Goal: Entertainment & Leisure: Consume media (video, audio)

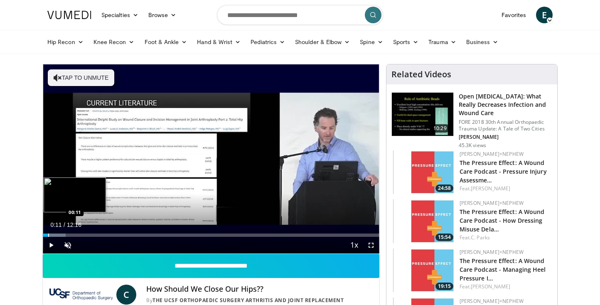
click at [48, 235] on div "Progress Bar" at bounding box center [48, 235] width 1 height 3
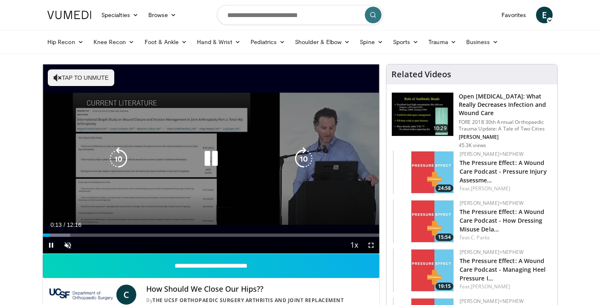
click at [54, 235] on div "Loaded : 8.13% 00:14 00:10" at bounding box center [211, 235] width 337 height 3
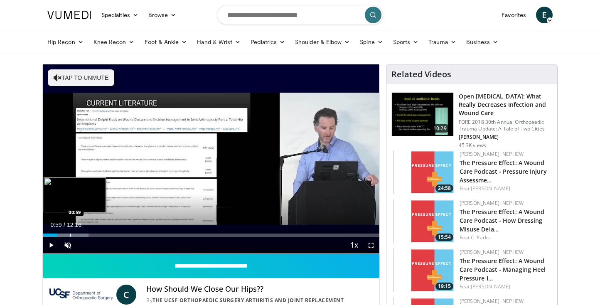
click at [70, 236] on div "Progress Bar" at bounding box center [70, 235] width 1 height 3
click at [371, 245] on span "Video Player" at bounding box center [371, 245] width 17 height 17
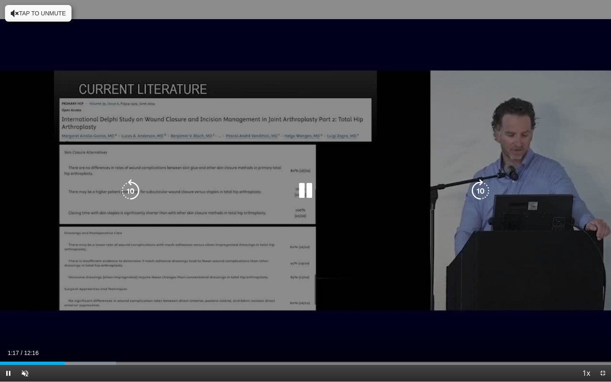
click at [180, 305] on div "10 seconds Tap to unmute" at bounding box center [305, 191] width 611 height 382
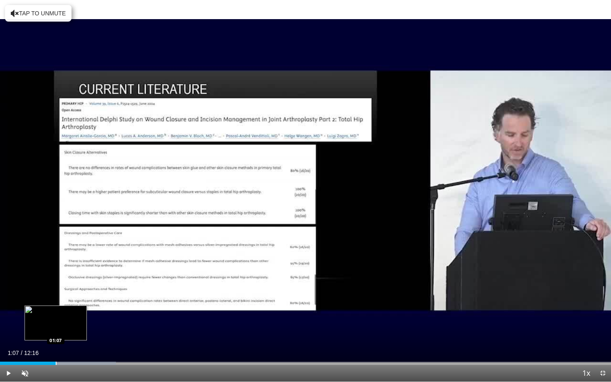
drag, startPoint x: 64, startPoint y: 363, endPoint x: 56, endPoint y: 361, distance: 9.0
click at [56, 305] on div "Loaded : 18.98% 01:07 01:07" at bounding box center [305, 361] width 611 height 8
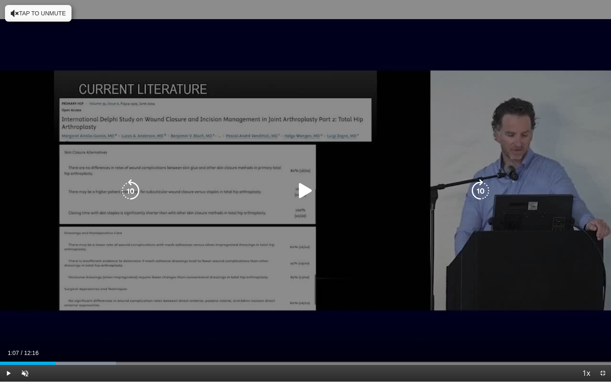
click at [302, 191] on icon "Video Player" at bounding box center [305, 190] width 23 height 23
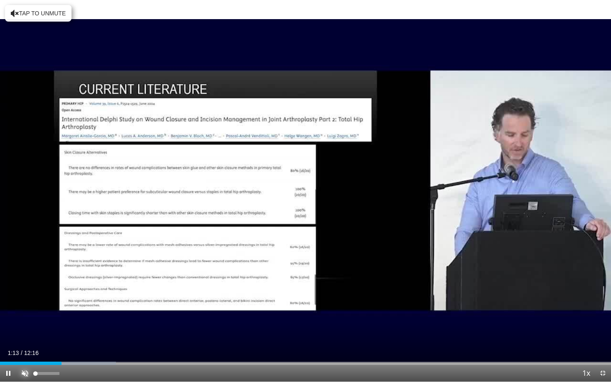
click at [23, 305] on span "Video Player" at bounding box center [25, 373] width 17 height 17
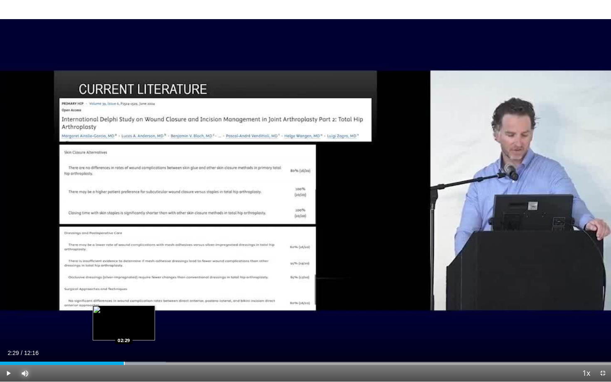
drag, startPoint x: 84, startPoint y: 363, endPoint x: 124, endPoint y: 362, distance: 39.9
click at [124, 305] on div "Progress Bar" at bounding box center [124, 363] width 1 height 3
